Goal: Information Seeking & Learning: Learn about a topic

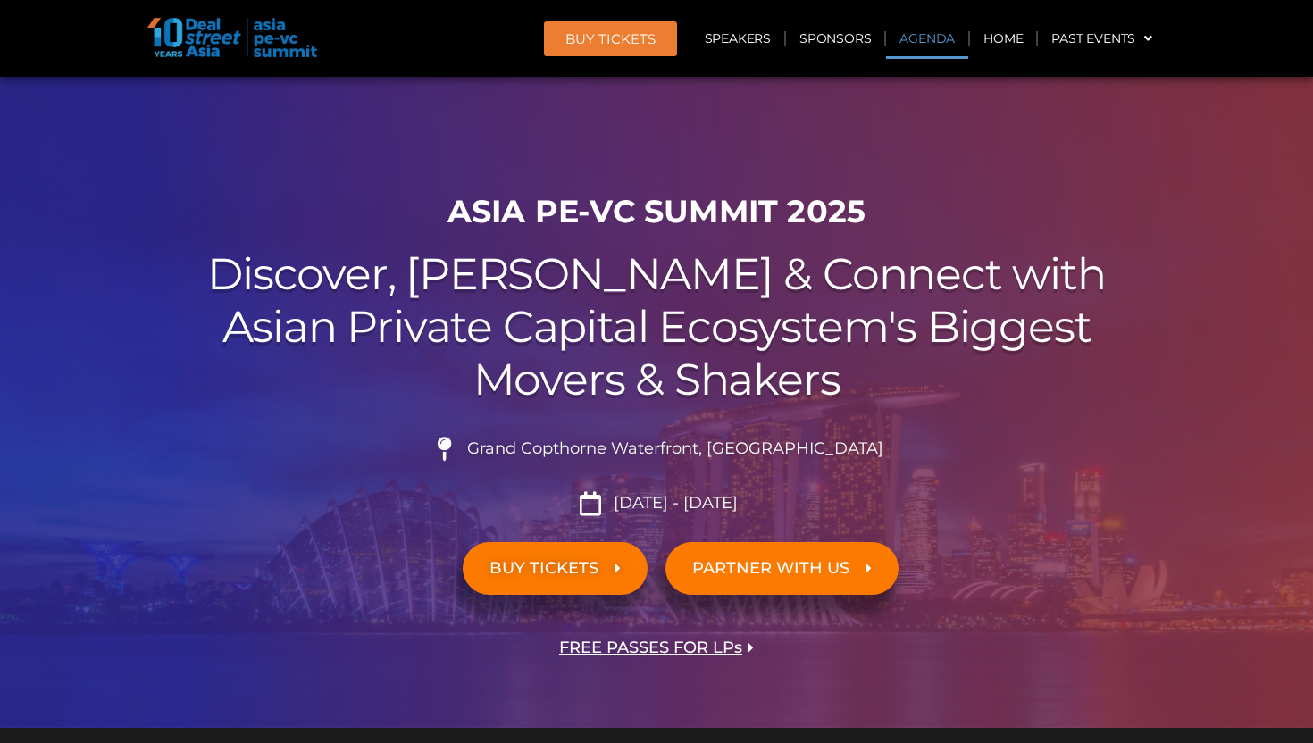
click at [926, 50] on link "Agenda" at bounding box center [927, 38] width 82 height 41
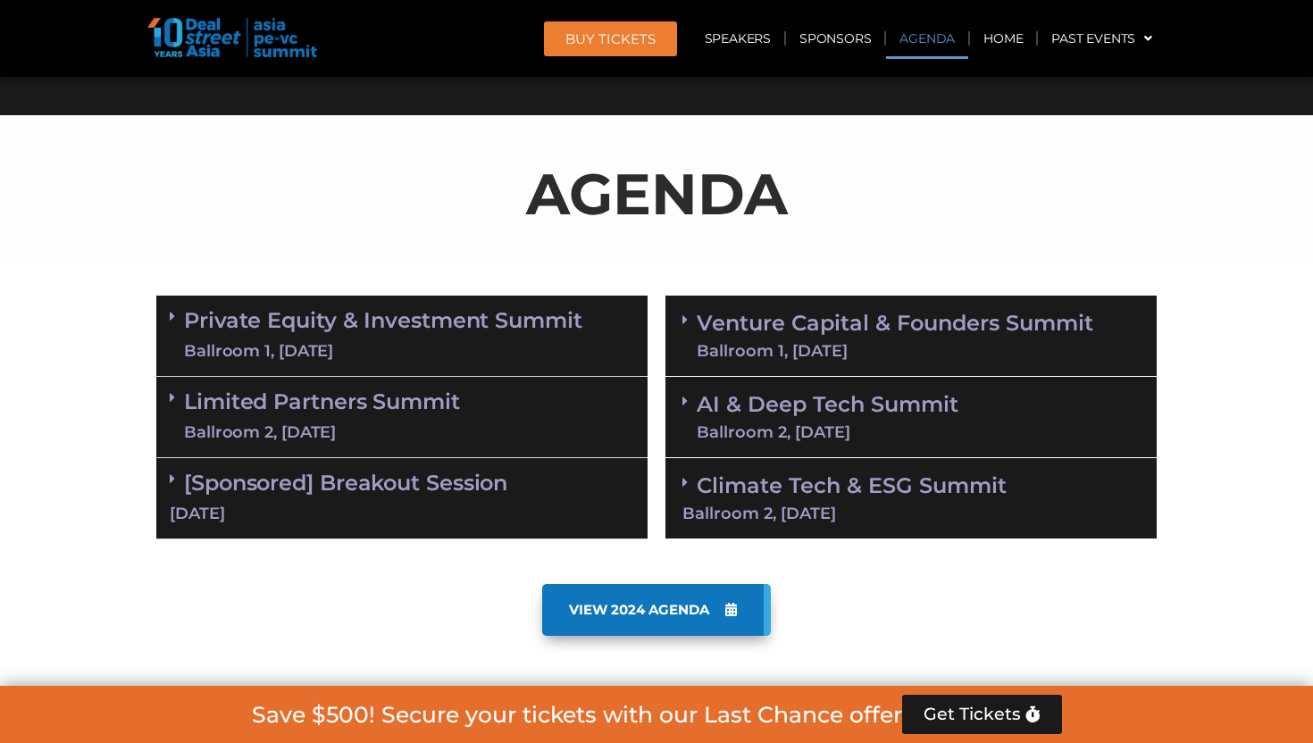
scroll to position [933, 0]
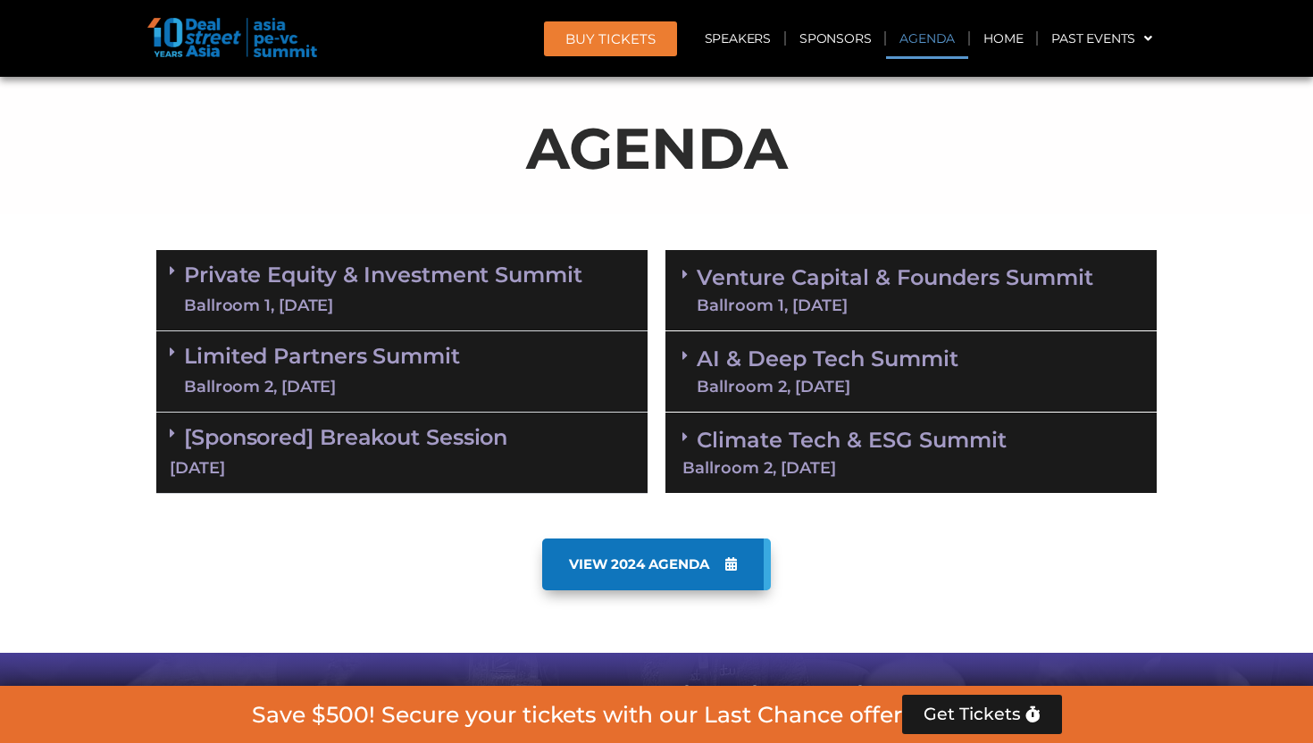
click at [904, 292] on link "Venture Capital & Founders​ Summit Ballroom 1, 11 Sept" at bounding box center [895, 290] width 396 height 46
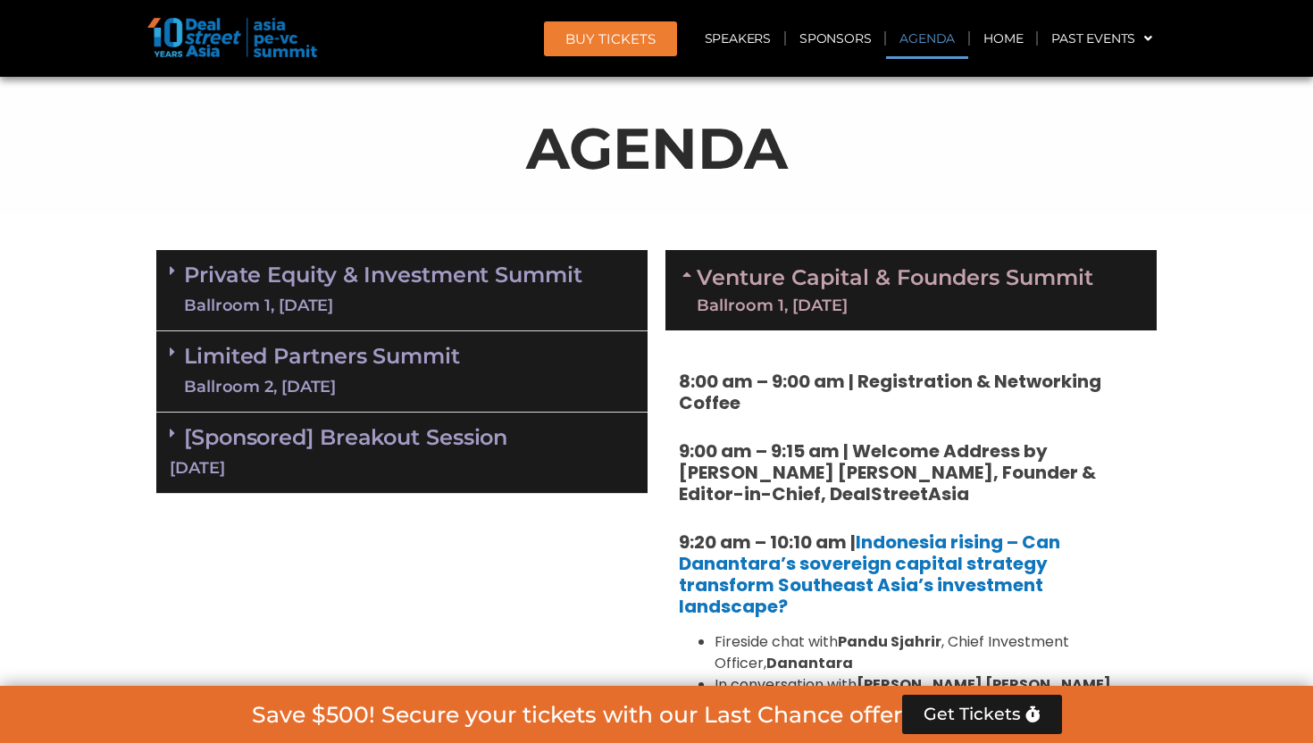
click at [899, 281] on link "Venture Capital & Founders​ Summit Ballroom 1, 11 Sept" at bounding box center [895, 290] width 396 height 46
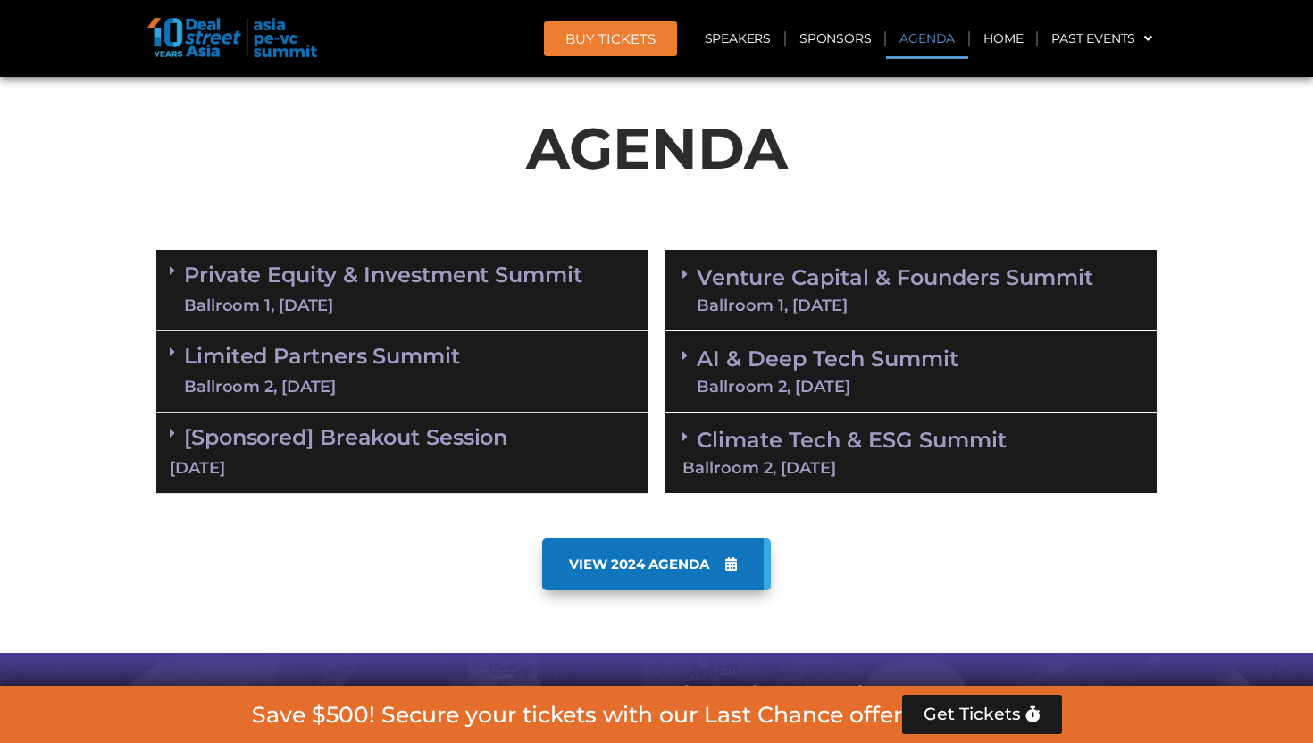
click at [790, 382] on div "Ballroom 2, [DATE]" at bounding box center [828, 387] width 262 height 16
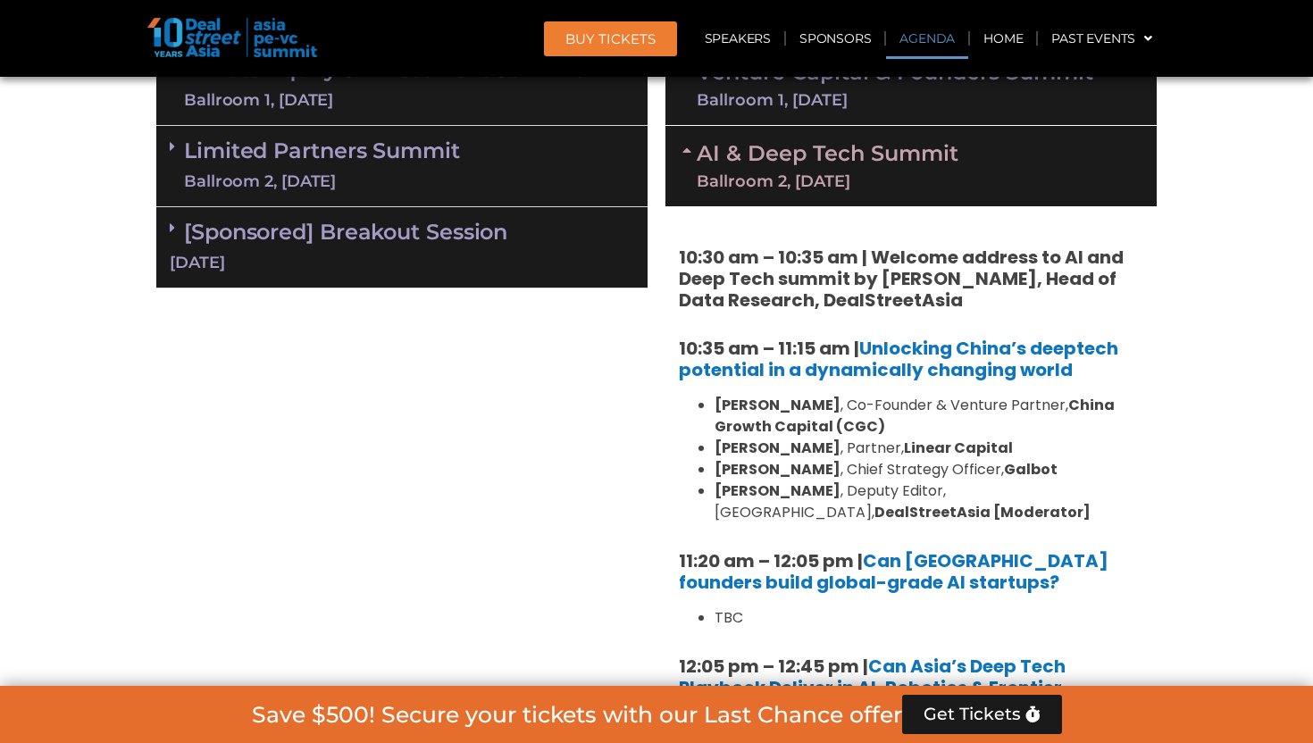
scroll to position [1145, 0]
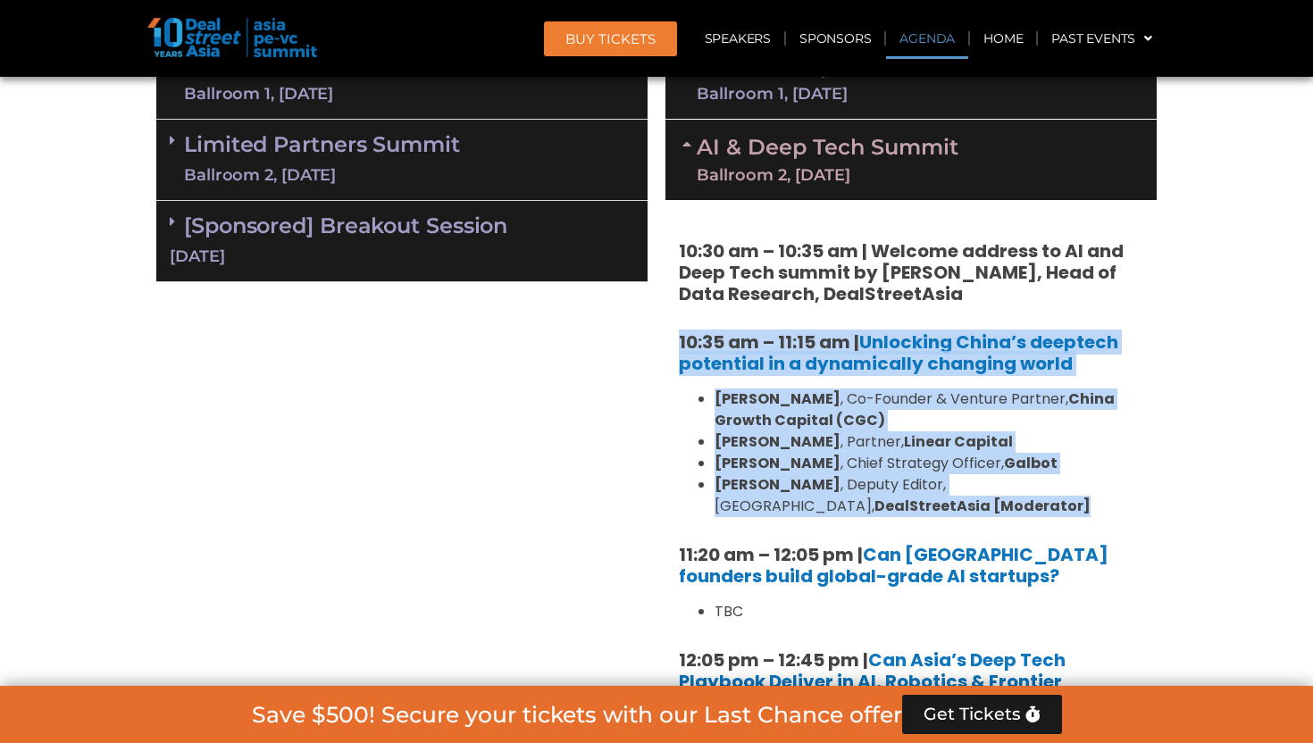
drag, startPoint x: 867, startPoint y: 503, endPoint x: 671, endPoint y: 339, distance: 255.5
click at [671, 339] on div "10:30 am – 10:35 am | Welcome address to AI and Deep Tech summit by Andi Haswid…" at bounding box center [910, 578] width 491 height 756
copy div "10:35 am – 11:15 am | Unlocking China’s deeptech potential in a dynamically cha…"
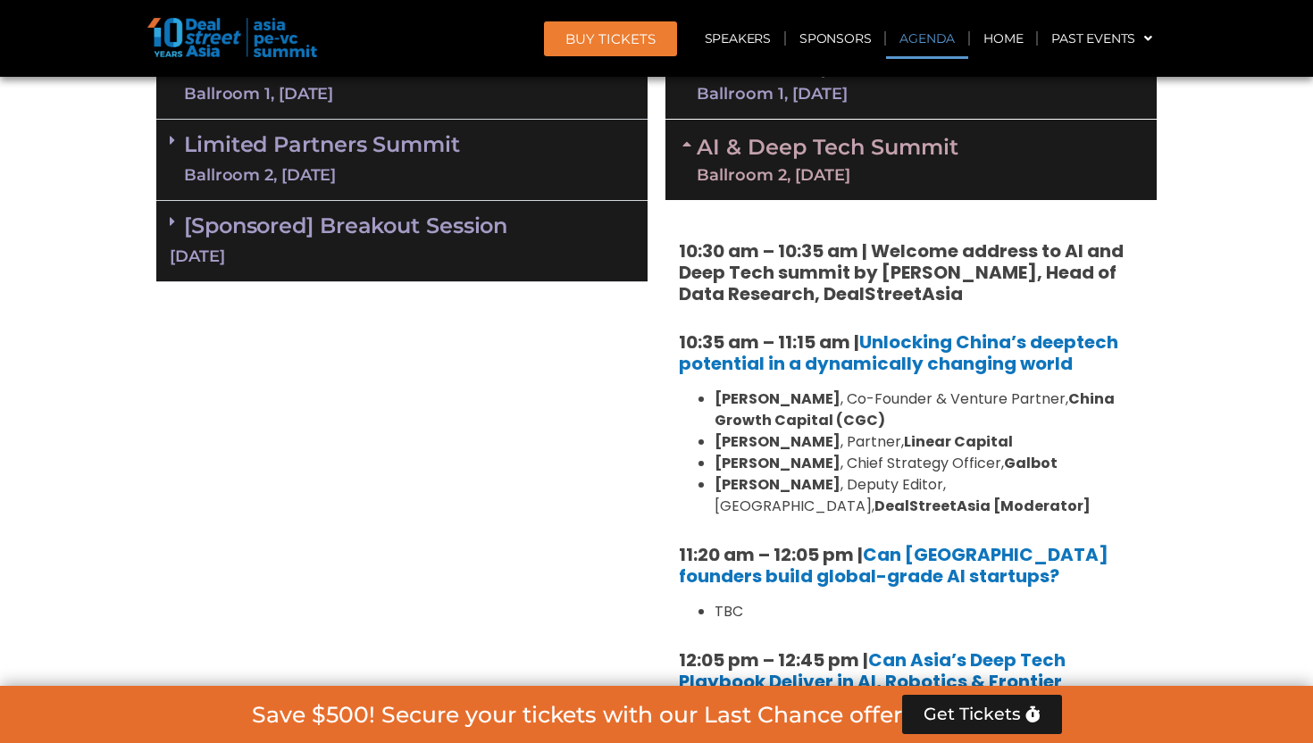
click at [1128, 270] on h5 "10:30 am – 10:35 am | Welcome address to AI and Deep Tech summit by [PERSON_NAM…" at bounding box center [911, 272] width 464 height 64
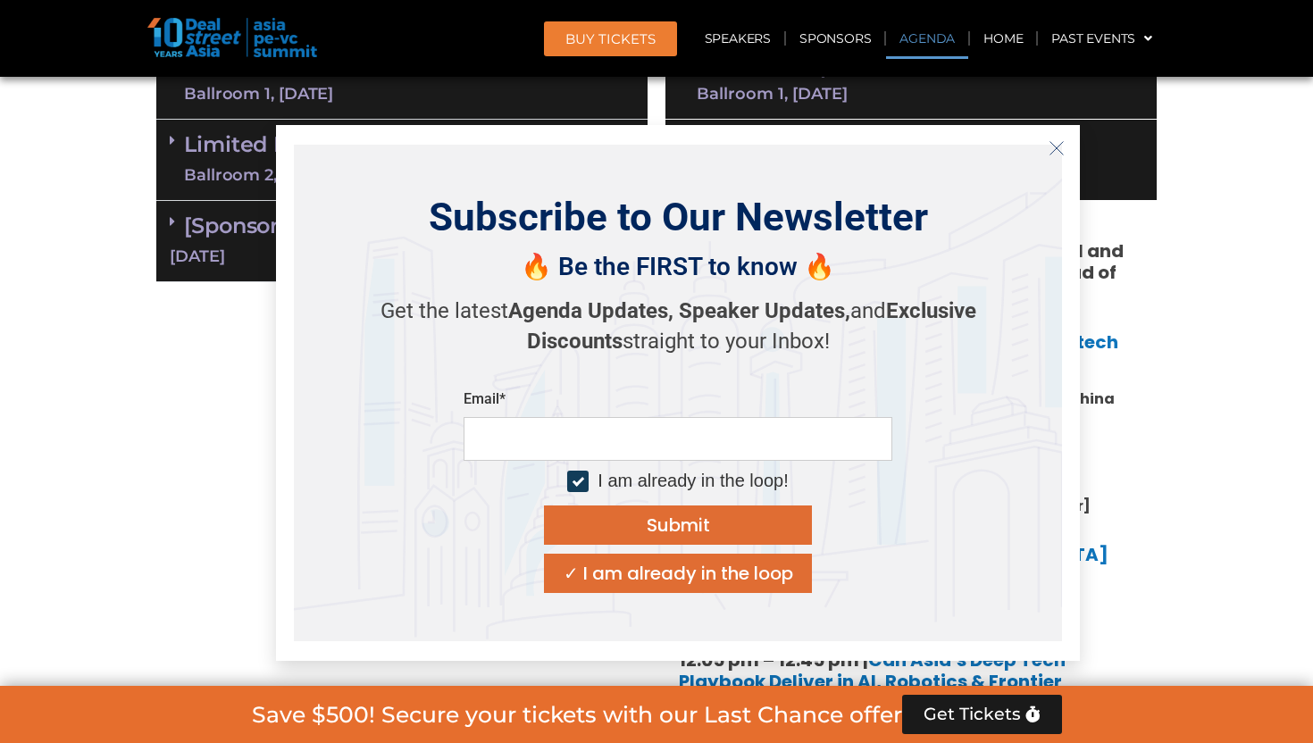
click at [1050, 144] on icon "Close" at bounding box center [1056, 148] width 16 height 16
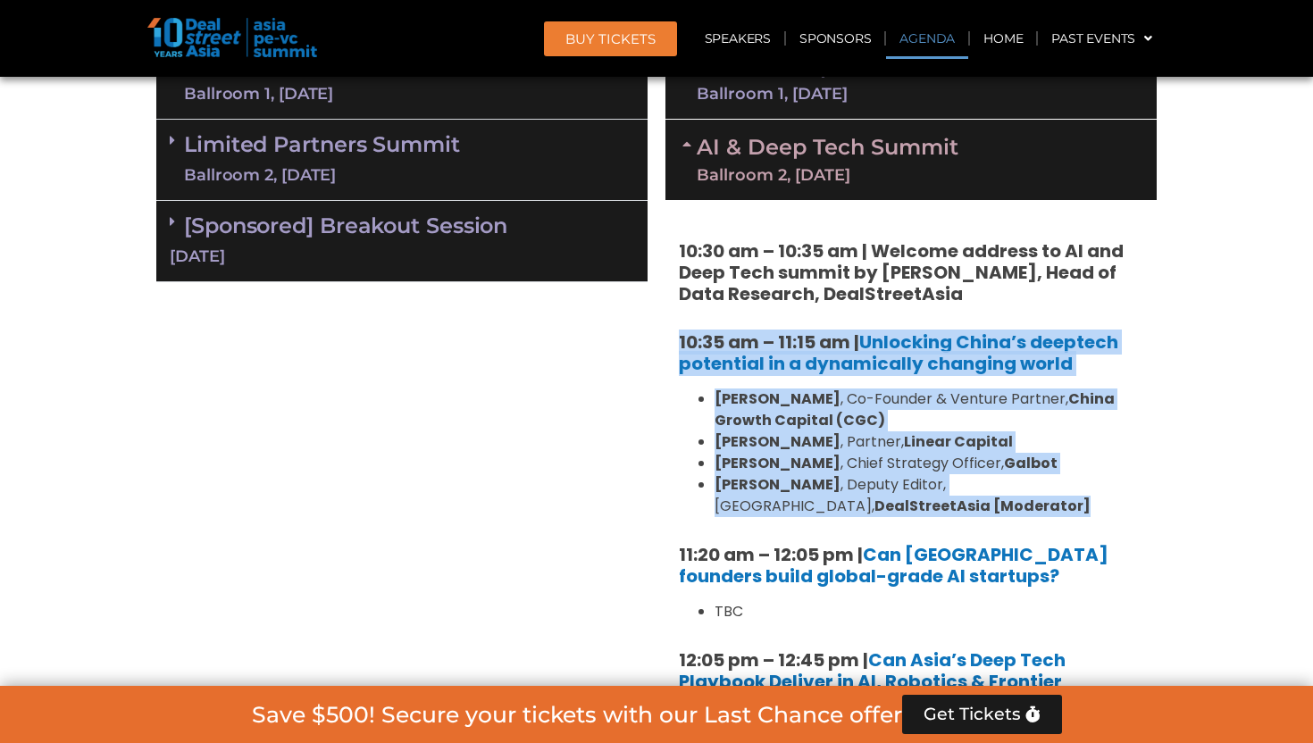
drag, startPoint x: 861, startPoint y: 512, endPoint x: 668, endPoint y: 348, distance: 252.8
click at [668, 348] on div "10:30 am – 10:35 am | Welcome address to AI and Deep Tech summit by Andi Haswid…" at bounding box center [910, 578] width 491 height 756
copy div "10:35 am – 11:15 am | Unlocking China’s deeptech potential in a dynamically cha…"
click at [265, 24] on img at bounding box center [232, 37] width 170 height 39
click at [213, 37] on img at bounding box center [232, 37] width 170 height 39
